Goal: Transaction & Acquisition: Purchase product/service

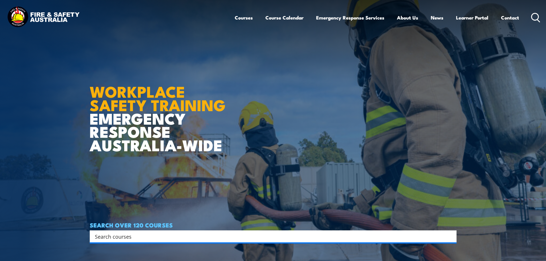
click at [115, 235] on input "Search input" at bounding box center [269, 236] width 349 height 9
type input "resuscitation chart"
click at [536, 18] on icon at bounding box center [536, 17] width 9 height 9
click at [537, 16] on icon at bounding box center [536, 17] width 9 height 9
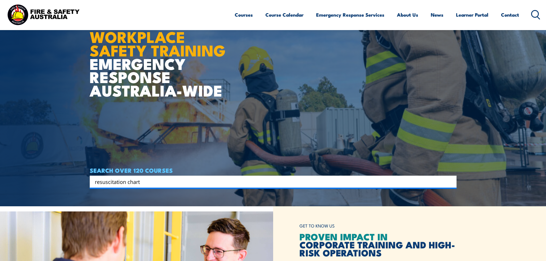
scroll to position [57, 0]
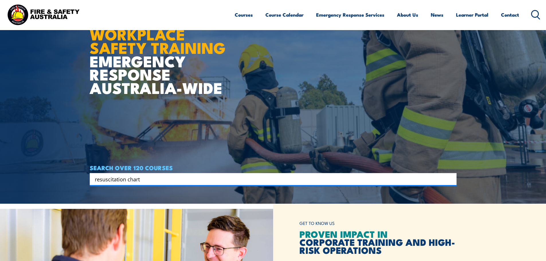
drag, startPoint x: 117, startPoint y: 177, endPoint x: 1, endPoint y: 173, distance: 115.7
click at [1, 173] on section "WORKPLACE SAFETY TRAINING EMERGENCY RESPONSE [GEOGRAPHIC_DATA]-WIDE SEARCH OVER…" at bounding box center [273, 73] width 546 height 261
click at [535, 14] on icon at bounding box center [536, 14] width 9 height 9
click at [532, 13] on circle at bounding box center [535, 13] width 7 height 7
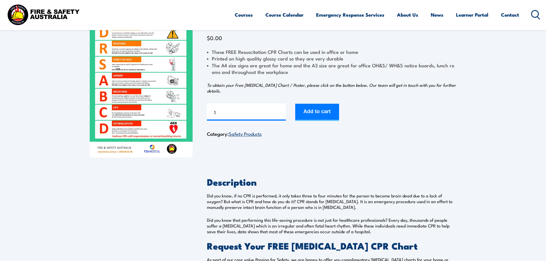
scroll to position [29, 0]
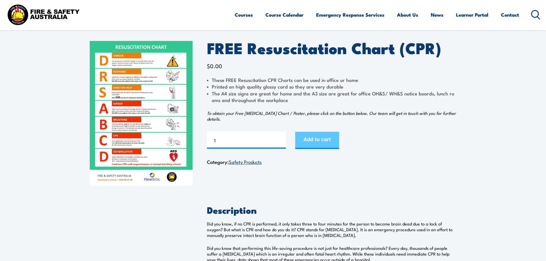
click at [321, 137] on button "Add to cart" at bounding box center [317, 140] width 44 height 17
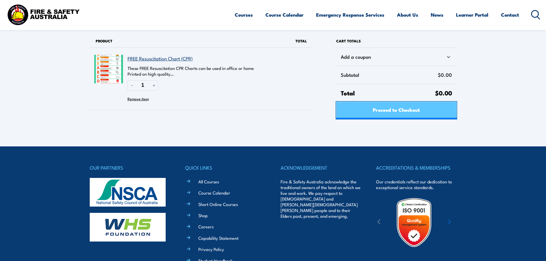
click at [399, 108] on span "Proceed to Checkout" at bounding box center [396, 109] width 47 height 15
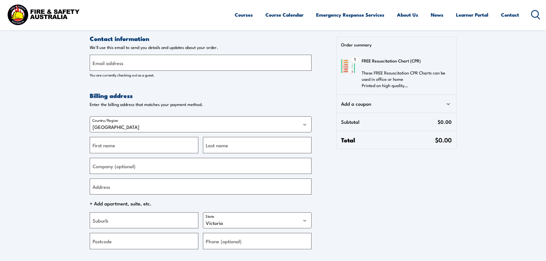
select select "VIC"
click at [106, 60] on label "Email address" at bounding box center [108, 63] width 31 height 8
click at [106, 60] on input "Email address" at bounding box center [201, 63] width 222 height 16
type input "salgarner@outlook.com"
type input "Sally"
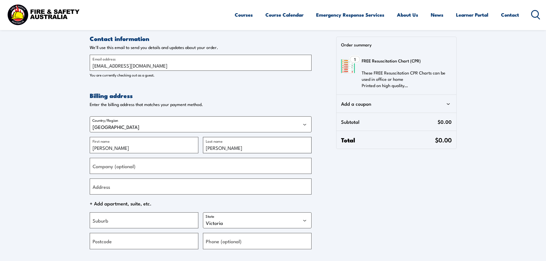
type input "Garner"
type input "St George Alpine Club Ltd"
type input "2 Perina Close"
type input "Bangor"
select select "NSW"
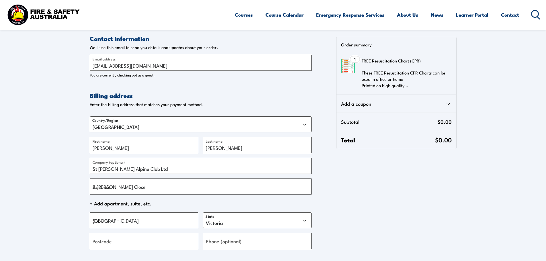
type input "2234"
type input "+61407258348"
drag, startPoint x: 138, startPoint y: 192, endPoint x: 23, endPoint y: 194, distance: 115.0
click at [23, 194] on section "Contact information Contact information We'll use this email to send you detail…" at bounding box center [273, 168] width 546 height 337
paste input "Unit 12 1553 Point Nepean Road"
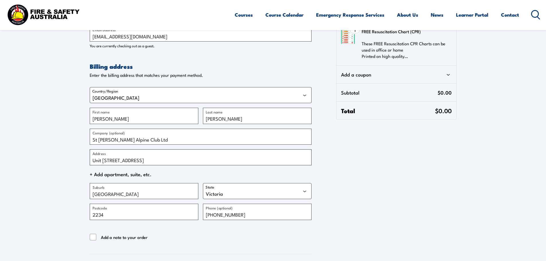
scroll to position [57, 0]
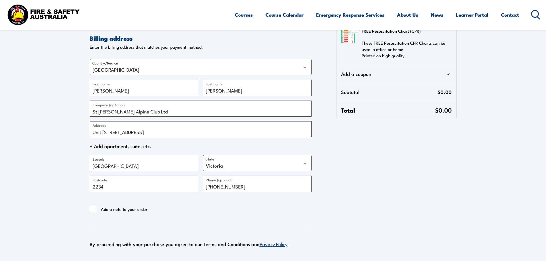
type input "Unit 12 1553 Point Nepean Road"
type input "Capel Sound"
select select "VIC"
type input "3130"
paste input "0499 499 149"
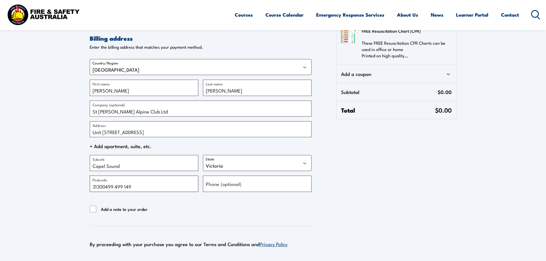
type input "3130+61407258348"
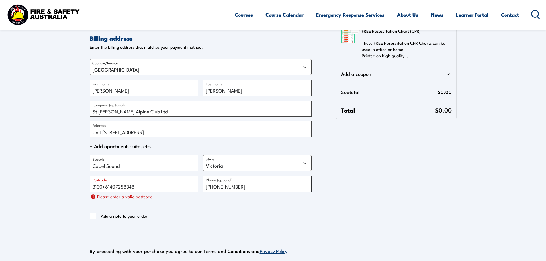
paste input "0499 499 149"
type input "0499 499 149"
click at [142, 186] on input "3130+61407258348" at bounding box center [144, 184] width 109 height 16
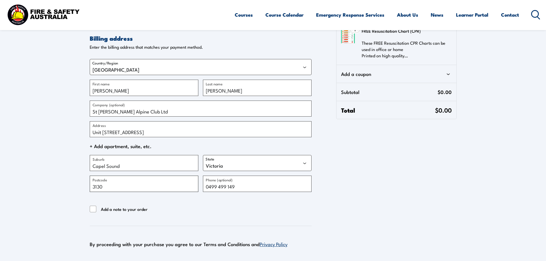
type input "3130"
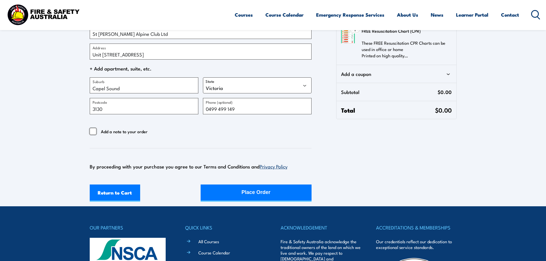
scroll to position [143, 0]
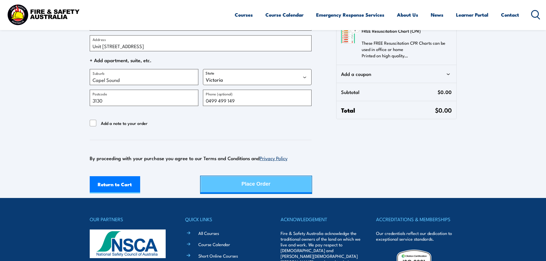
click at [264, 184] on div "Place Order" at bounding box center [256, 184] width 29 height 15
